Goal: Communication & Community: Connect with others

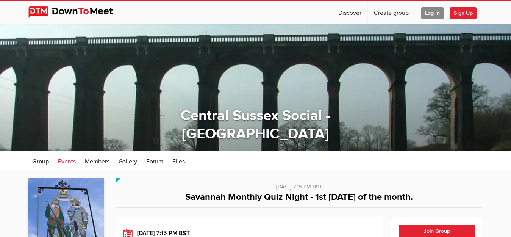
click at [438, 13] on span "Log In" at bounding box center [432, 13] width 22 height 12
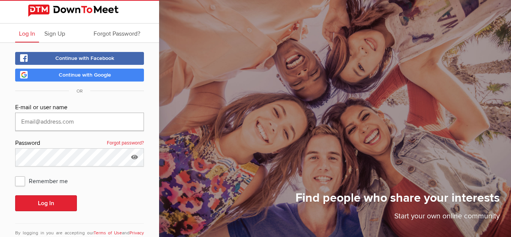
click at [80, 124] on input "text" at bounding box center [79, 122] width 129 height 18
click at [82, 120] on input "text" at bounding box center [79, 122] width 129 height 18
type input "[EMAIL_ADDRESS][DOMAIN_NAME]"
click at [19, 181] on span "Remember me" at bounding box center [45, 181] width 60 height 14
click at [15, 174] on input "Remember me" at bounding box center [15, 174] width 0 height 0
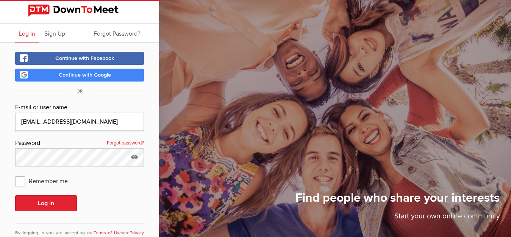
checkbox input "true"
click at [28, 200] on button "Log In" at bounding box center [46, 203] width 62 height 16
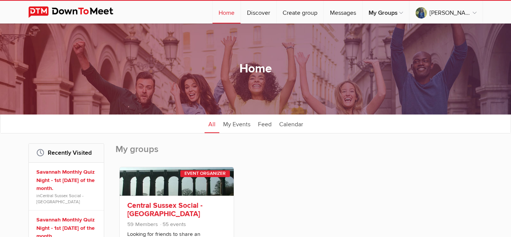
click at [183, 208] on link "Central Sussex Social - [GEOGRAPHIC_DATA]" at bounding box center [164, 209] width 75 height 17
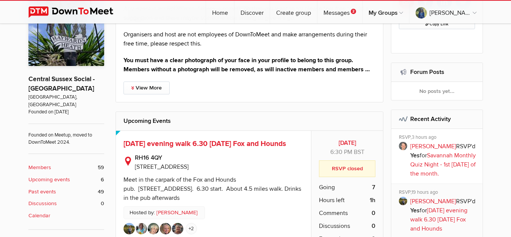
scroll to position [414, 0]
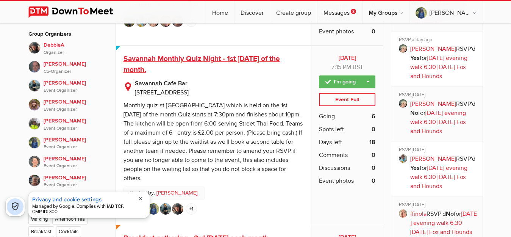
click at [255, 70] on span "Savannah Monthly Quiz Night - 1st [DATE] of the month." at bounding box center [202, 64] width 156 height 20
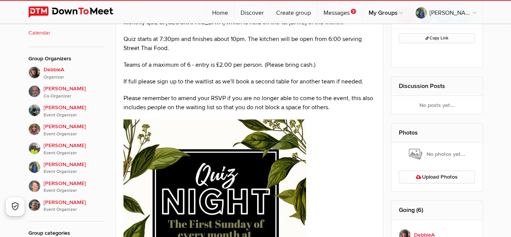
scroll to position [183, 0]
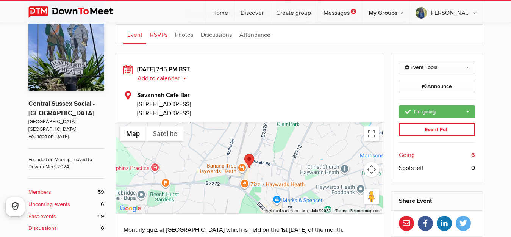
click at [157, 34] on link "RSVPs" at bounding box center [158, 34] width 25 height 19
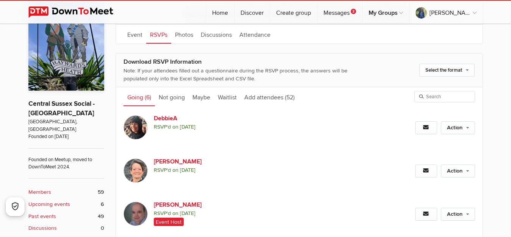
scroll to position [390, 0]
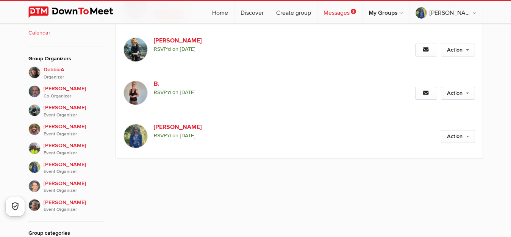
click at [353, 11] on link "Messages 2" at bounding box center [339, 12] width 45 height 23
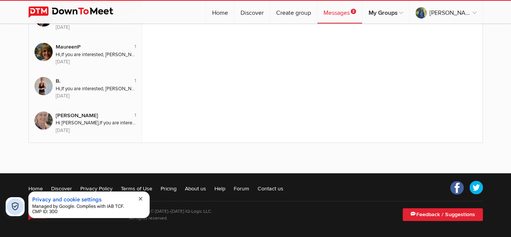
scroll to position [93, 0]
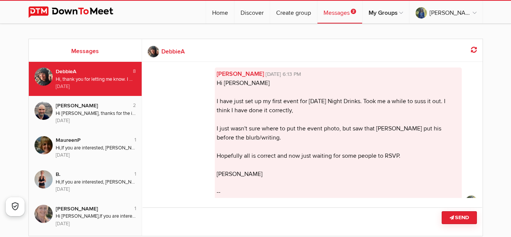
scroll to position [663, 0]
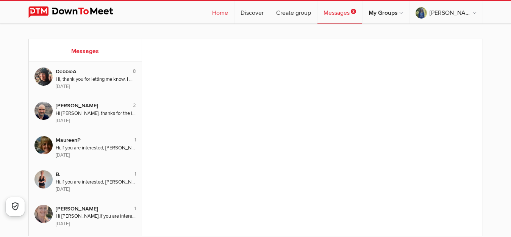
click at [234, 10] on link "Home" at bounding box center [220, 12] width 28 height 23
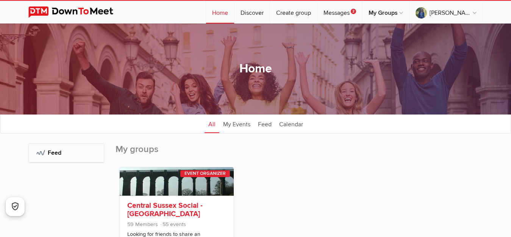
click at [175, 214] on link "Central Sussex Social - [GEOGRAPHIC_DATA]" at bounding box center [164, 209] width 75 height 17
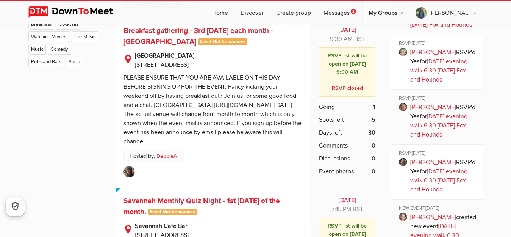
scroll to position [829, 0]
